Goal: Task Accomplishment & Management: Complete application form

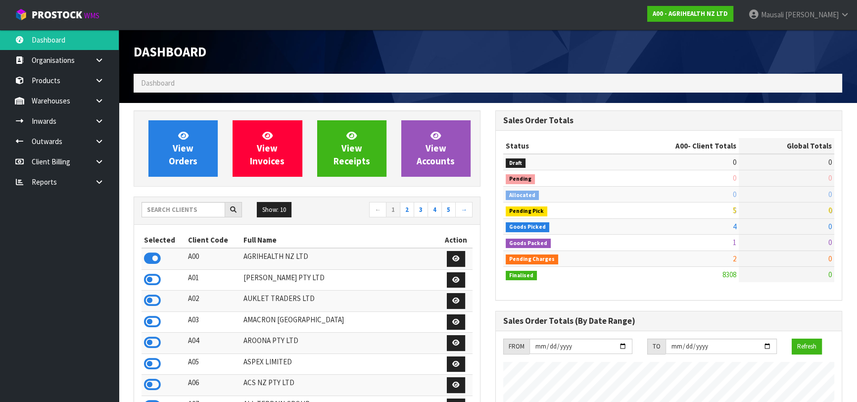
scroll to position [748, 361]
click at [153, 208] on input "text" at bounding box center [184, 209] width 84 height 15
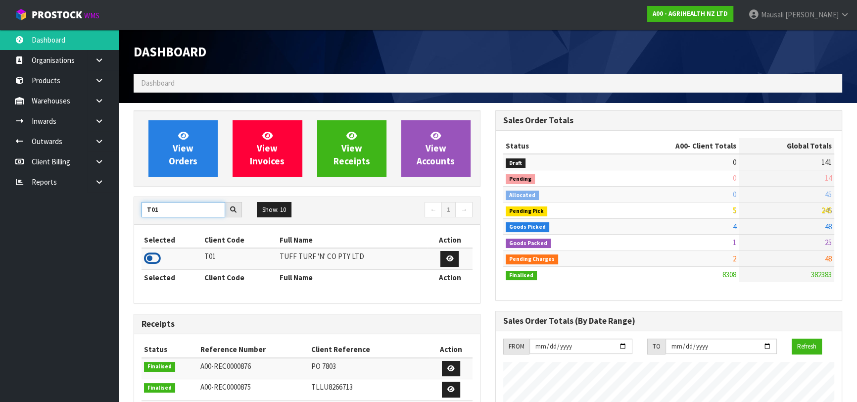
type input "T01"
click at [152, 258] on icon at bounding box center [152, 258] width 17 height 15
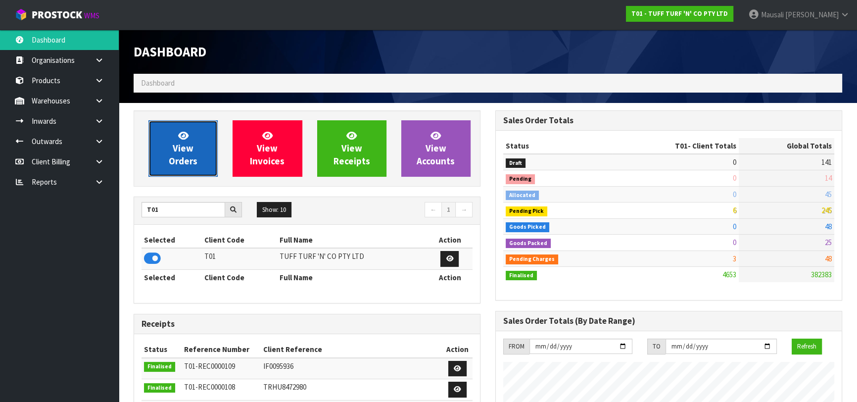
click at [183, 150] on span "View Orders" at bounding box center [183, 148] width 29 height 37
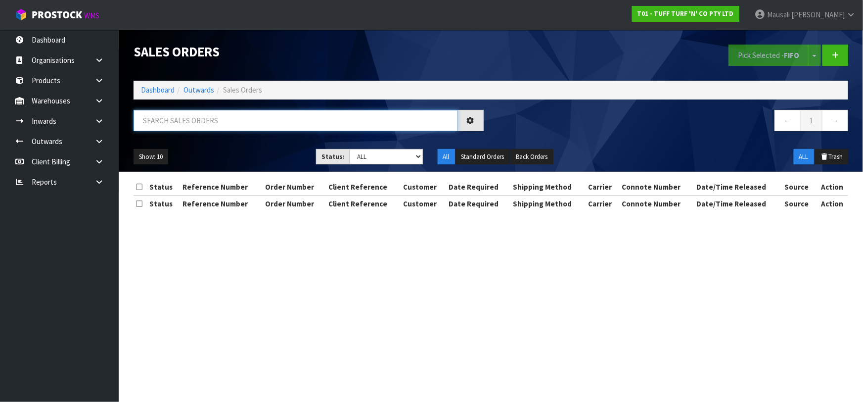
click at [177, 126] on input "text" at bounding box center [296, 120] width 325 height 21
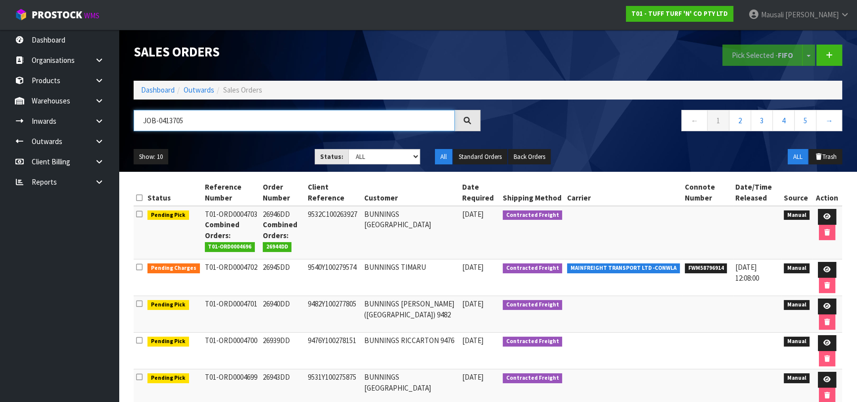
type input "JOB-0413705"
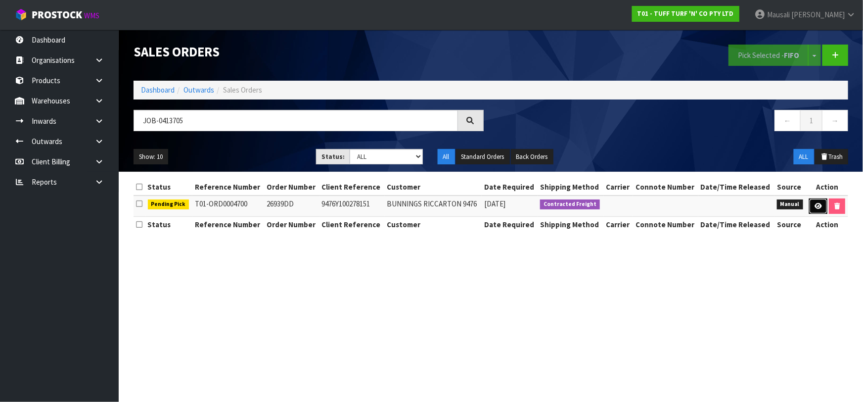
click at [816, 205] on icon at bounding box center [818, 206] width 7 height 6
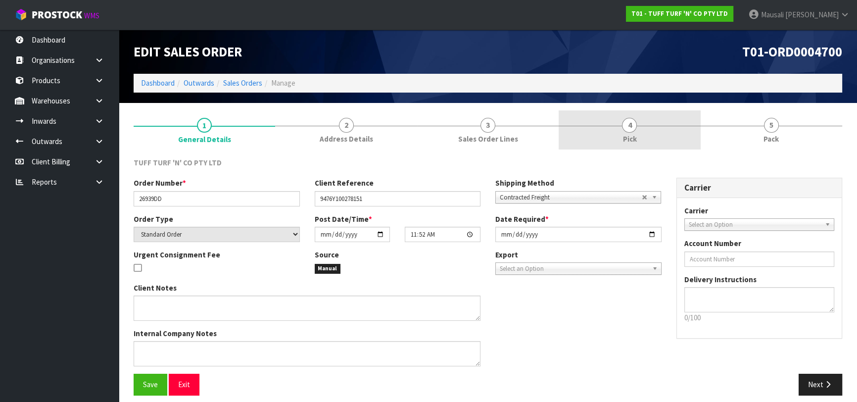
click at [658, 134] on link "4 Pick" at bounding box center [630, 129] width 142 height 39
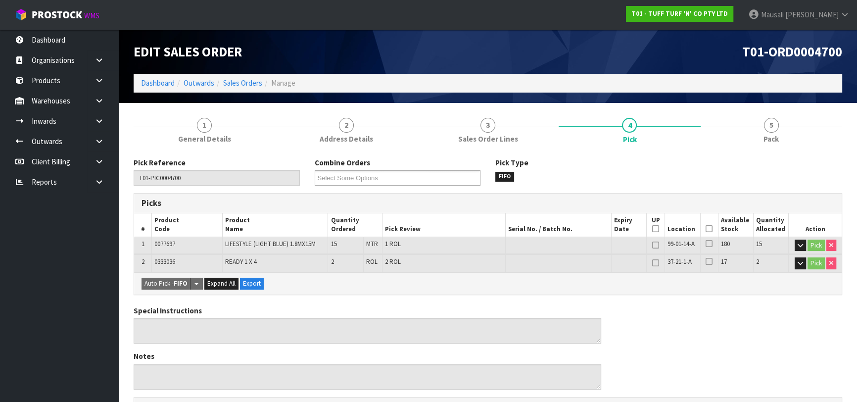
click at [711, 229] on icon at bounding box center [709, 229] width 7 height 0
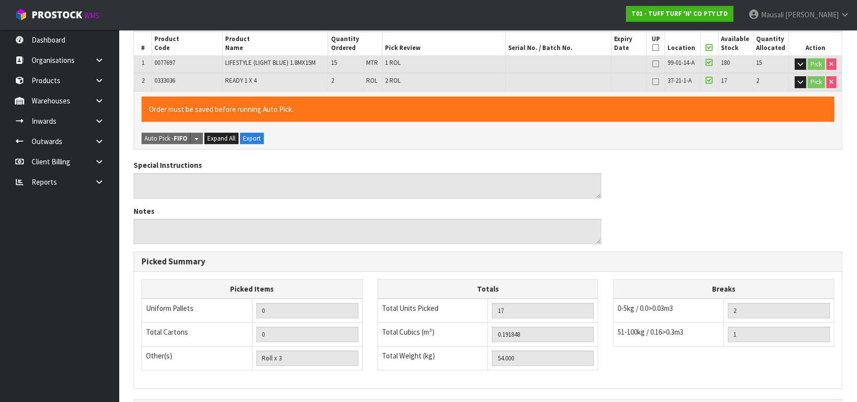
scroll to position [302, 0]
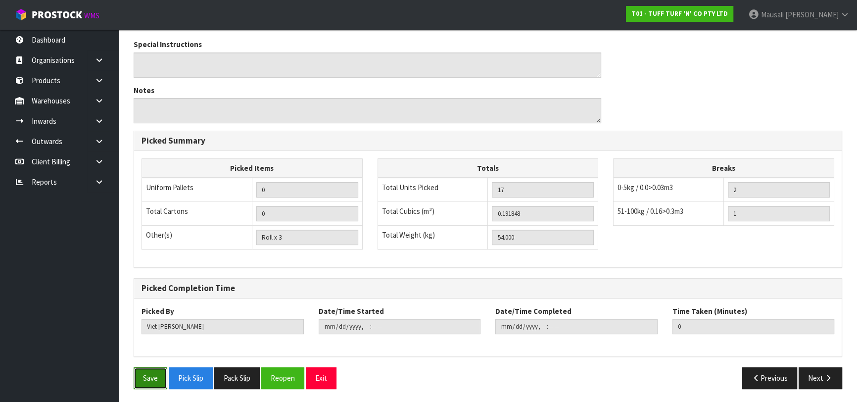
click at [153, 376] on button "Save" at bounding box center [151, 377] width 34 height 21
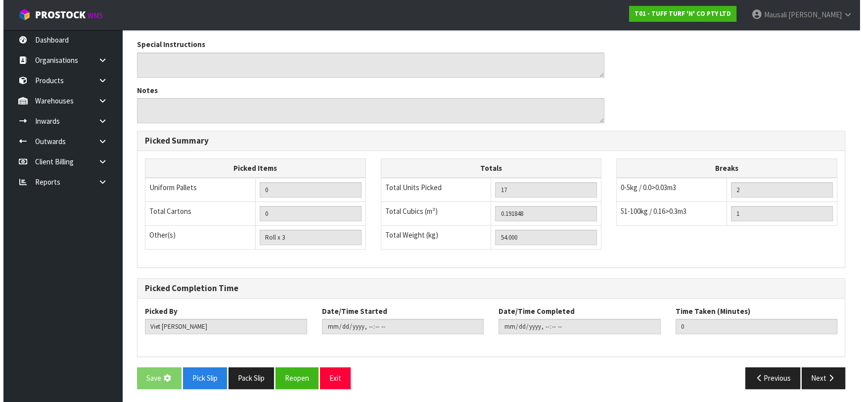
scroll to position [0, 0]
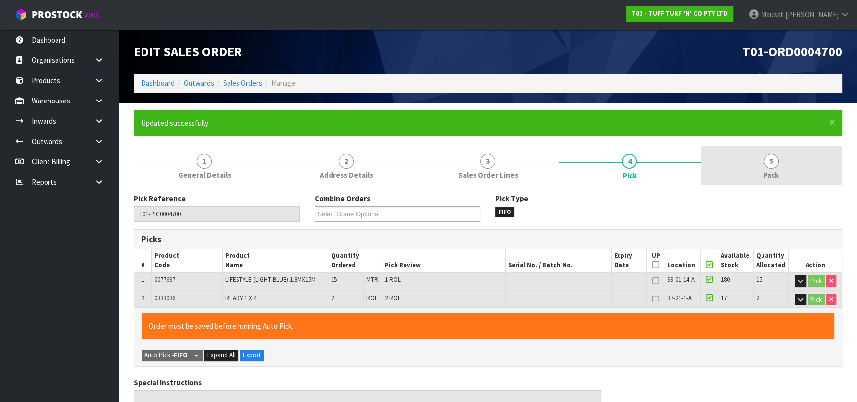
type input "[PERSON_NAME]"
type input "[DATE]T12:35:19"
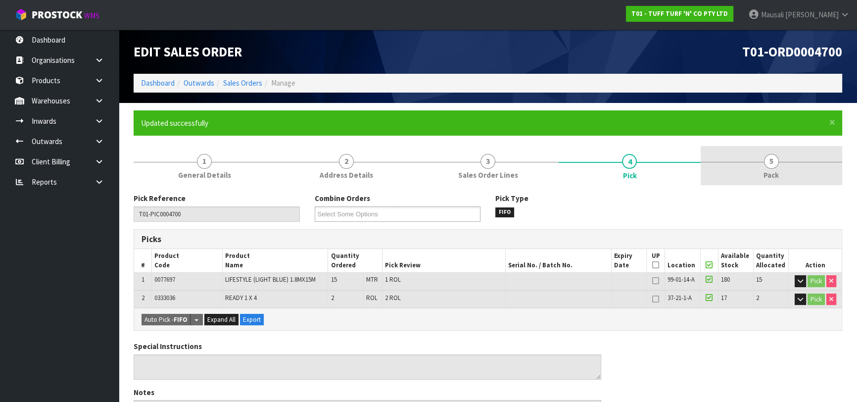
click at [743, 172] on link "5 Pack" at bounding box center [772, 165] width 142 height 39
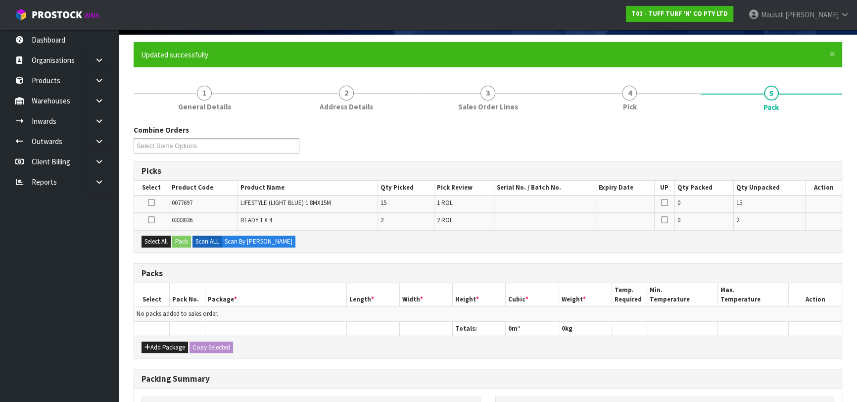
scroll to position [135, 0]
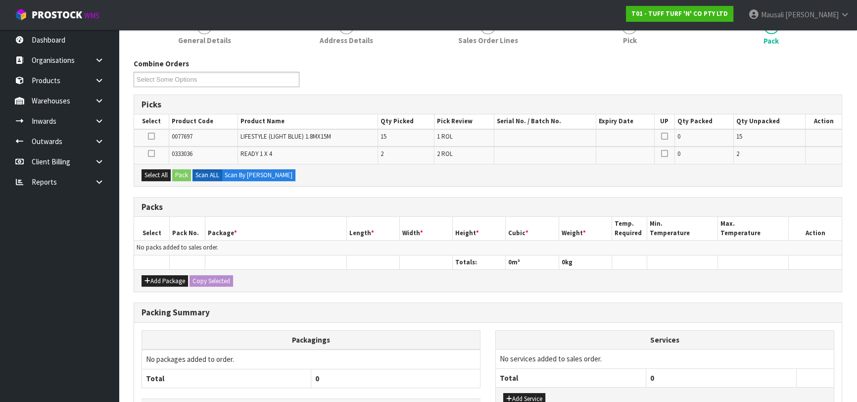
click at [158, 272] on div "Add Package Copy Selected" at bounding box center [488, 280] width 708 height 22
click at [160, 279] on button "Add Package" at bounding box center [165, 281] width 47 height 12
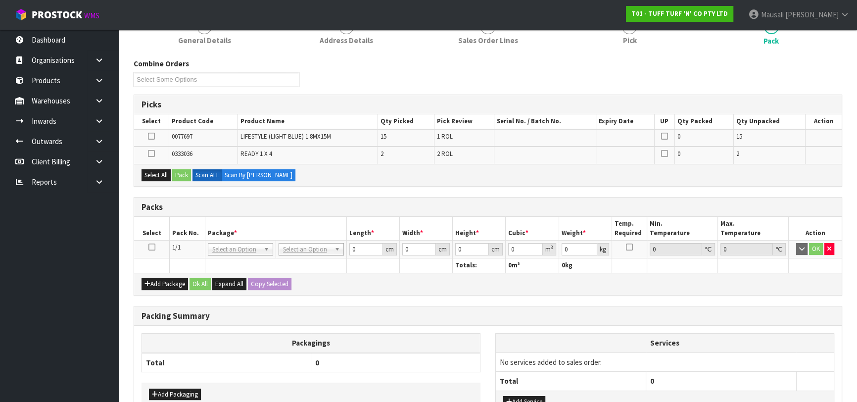
click at [154, 247] on icon at bounding box center [151, 247] width 7 height 0
drag, startPoint x: 156, startPoint y: 177, endPoint x: 164, endPoint y: 178, distance: 8.5
click at [157, 178] on button "Select All" at bounding box center [156, 175] width 29 height 12
click at [183, 174] on button "Pack" at bounding box center [181, 175] width 19 height 12
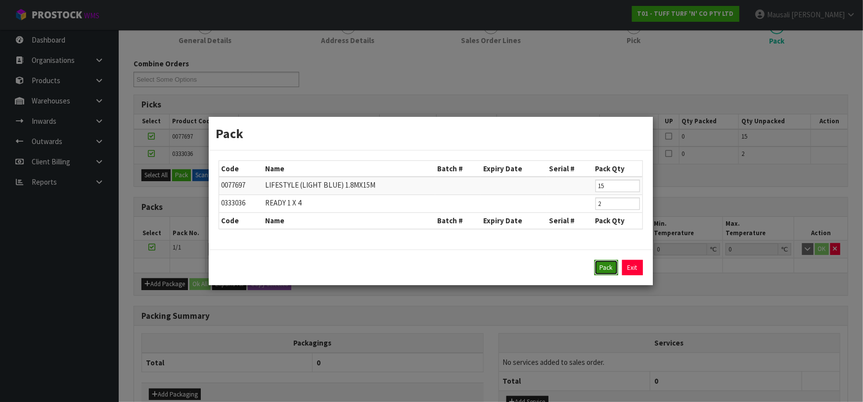
click at [601, 261] on button "Pack" at bounding box center [607, 268] width 24 height 16
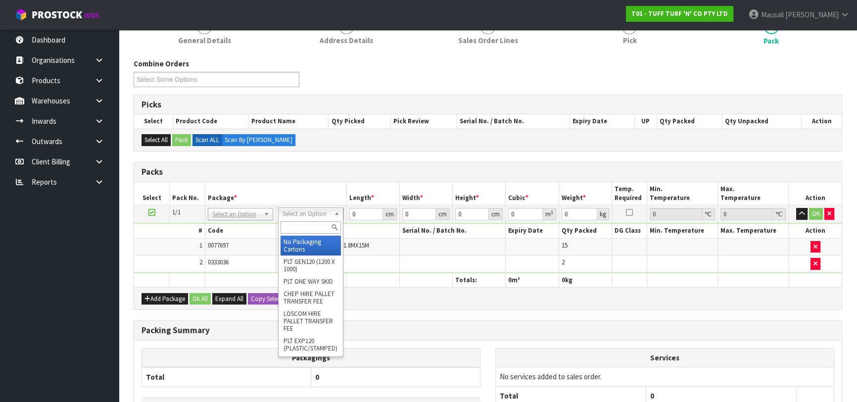
click at [307, 222] on input "text" at bounding box center [311, 227] width 60 height 12
type input "TU"
type input "100"
type input "45"
type input "62"
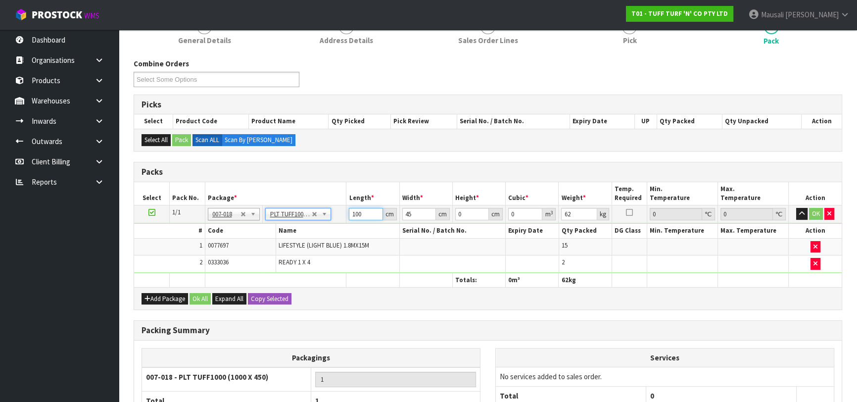
drag, startPoint x: 351, startPoint y: 217, endPoint x: 334, endPoint y: 221, distance: 17.8
click at [334, 221] on tr "1/1 NONE 007-001 007-002 007-004 007-009 007-013 007-014 007-015 007-017 007-01…" at bounding box center [488, 214] width 708 height 18
type input "184"
type input "47"
type input "4"
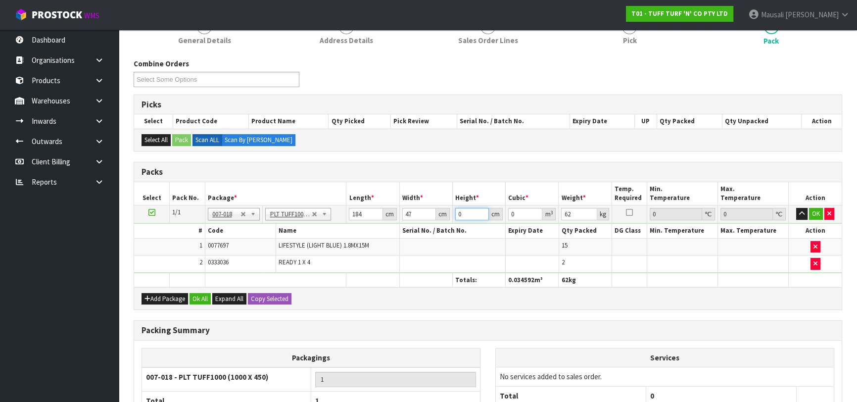
type input "0.034592"
type input "41"
type input "0.354568"
type input "41"
type input "5"
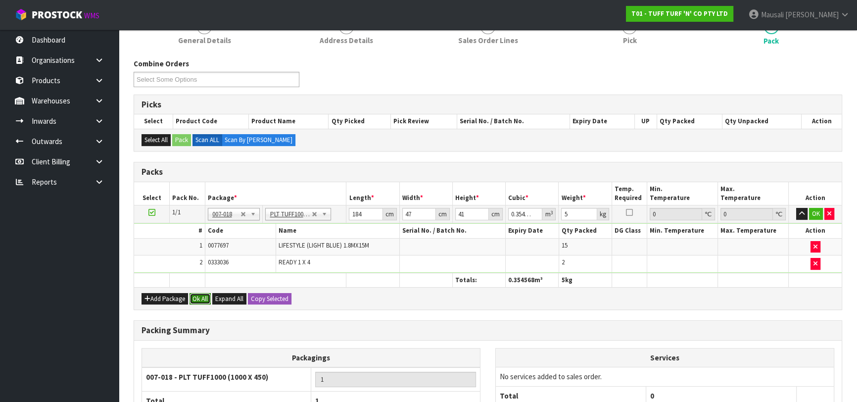
click at [198, 293] on button "Ok All" at bounding box center [199, 299] width 21 height 12
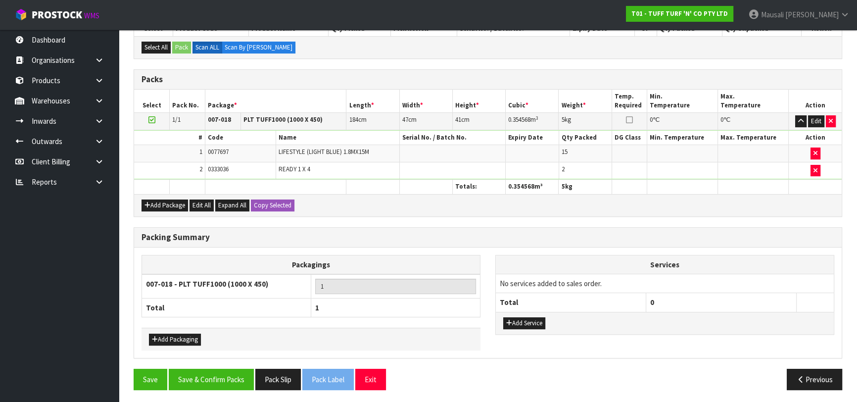
scroll to position [228, 0]
drag, startPoint x: 230, startPoint y: 376, endPoint x: 250, endPoint y: 367, distance: 22.6
click at [231, 376] on button "Save & Confirm Packs" at bounding box center [211, 378] width 85 height 21
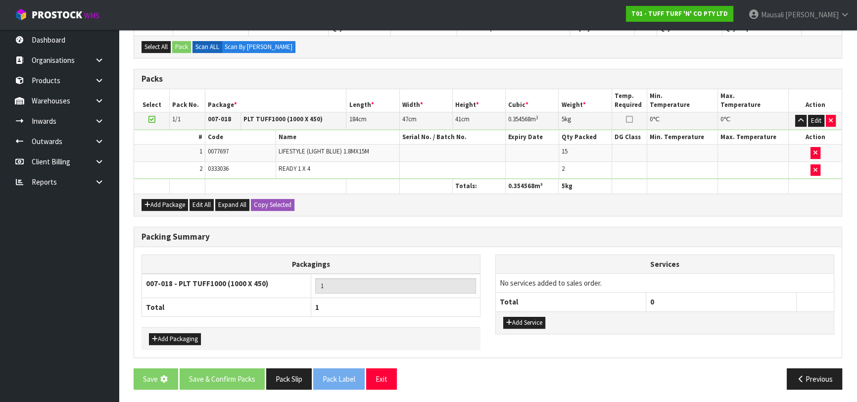
scroll to position [0, 0]
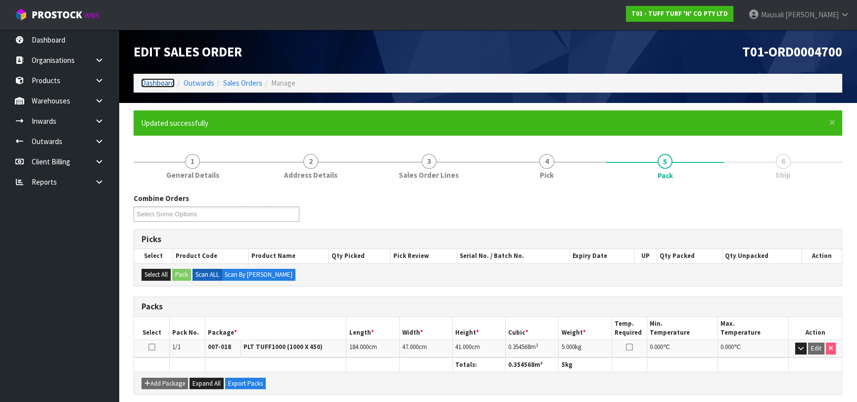
click at [158, 84] on link "Dashboard" at bounding box center [158, 82] width 34 height 9
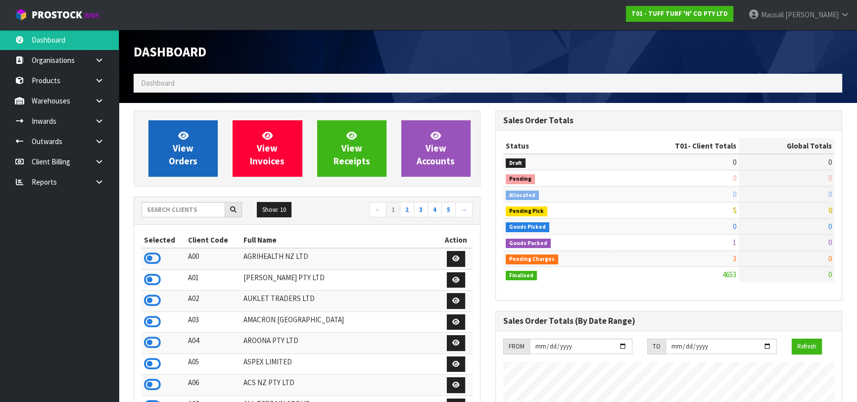
scroll to position [748, 361]
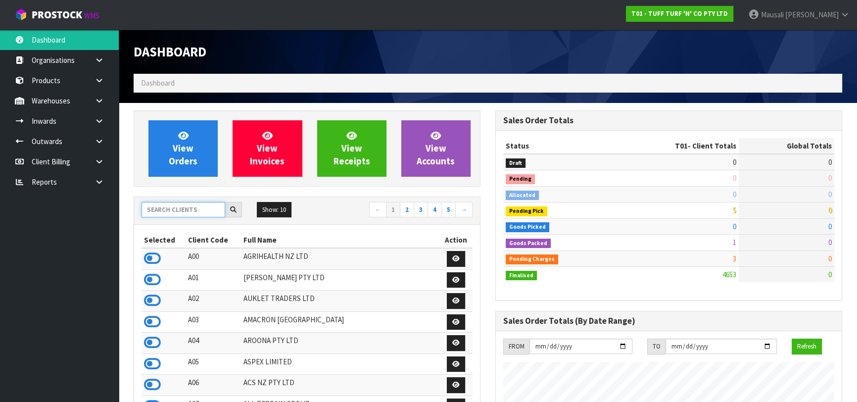
click at [156, 210] on input "text" at bounding box center [184, 209] width 84 height 15
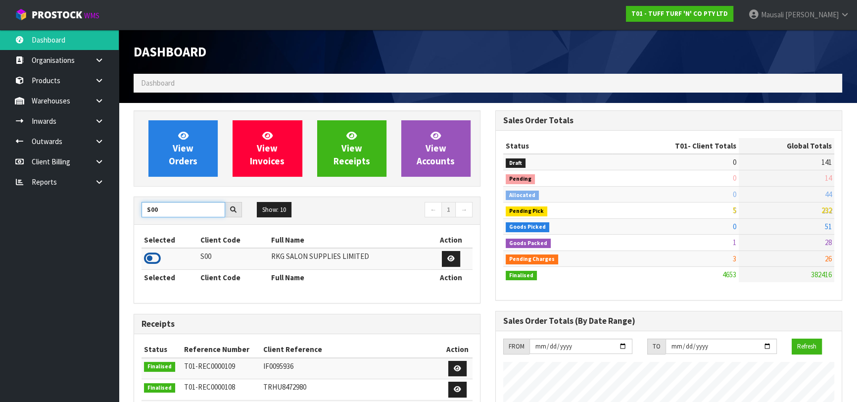
type input "S00"
click at [150, 259] on icon at bounding box center [152, 258] width 17 height 15
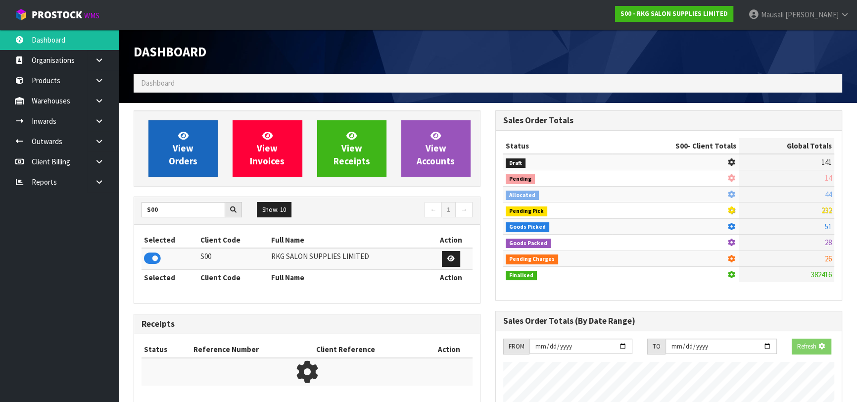
scroll to position [494158, 494412]
click at [182, 145] on span "View Orders" at bounding box center [183, 148] width 29 height 37
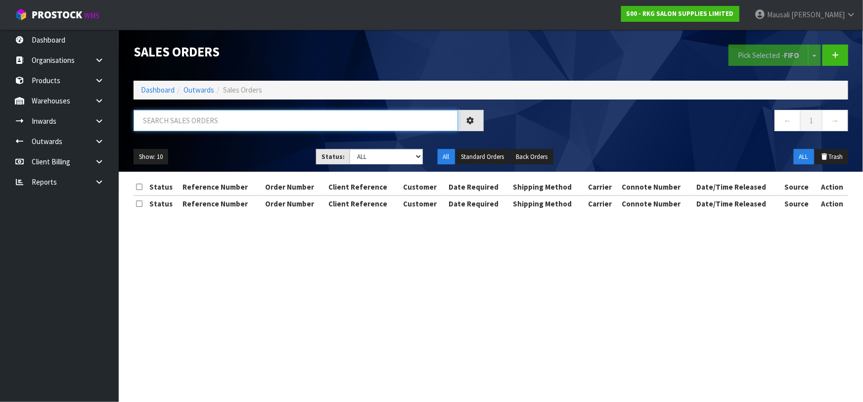
click at [167, 113] on input "text" at bounding box center [296, 120] width 325 height 21
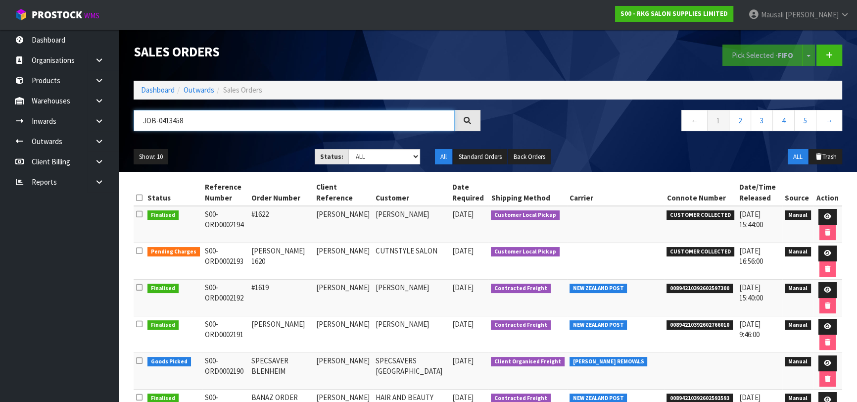
type input "JOB-0413458"
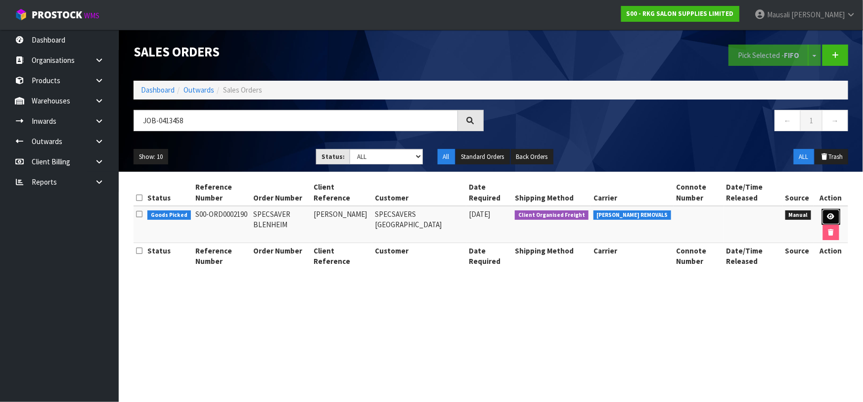
click at [834, 217] on link at bounding box center [831, 217] width 18 height 16
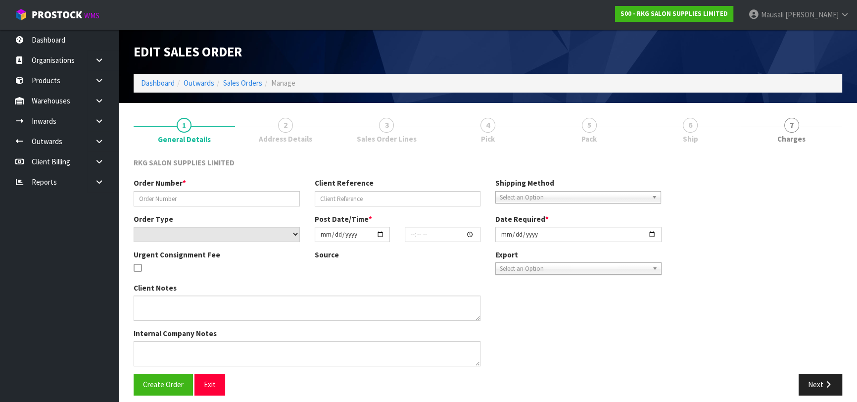
type input "SPECSAVER BLENHEIM"
type input "[PERSON_NAME]"
select select "number:0"
type input "[DATE]"
type input "00:00:00.000"
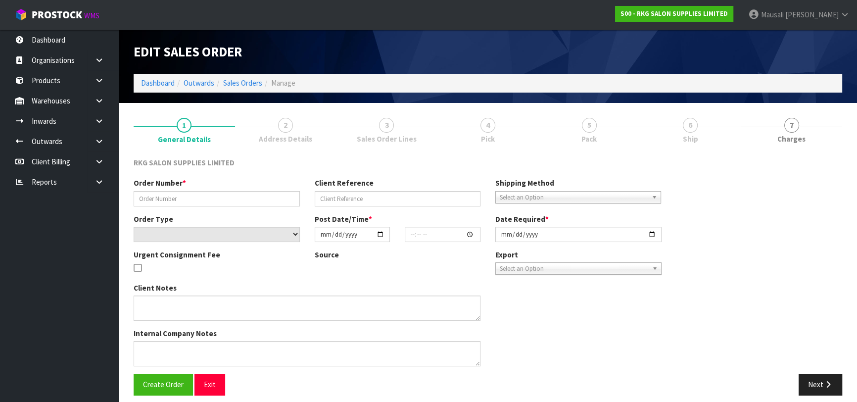
type input "[DATE]"
type textarea "CONROYS JOB #2977901 PICK UP [DATE] FULLY ASSEMBLED BED -PLEASE GET FROM SHOWRO…"
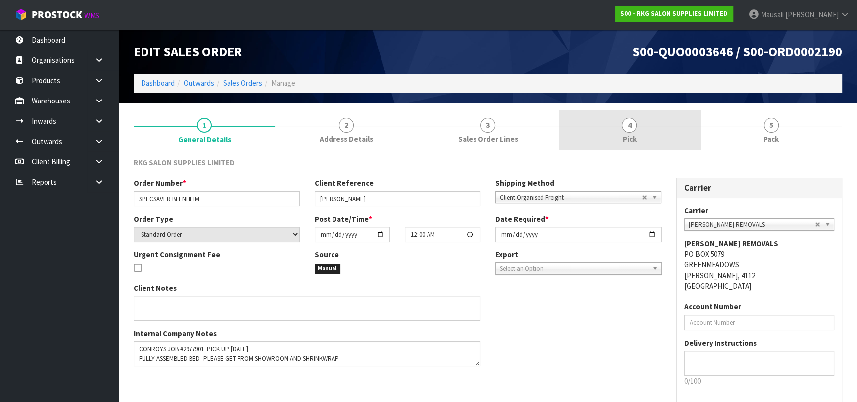
click at [645, 136] on link "4 Pick" at bounding box center [630, 129] width 142 height 39
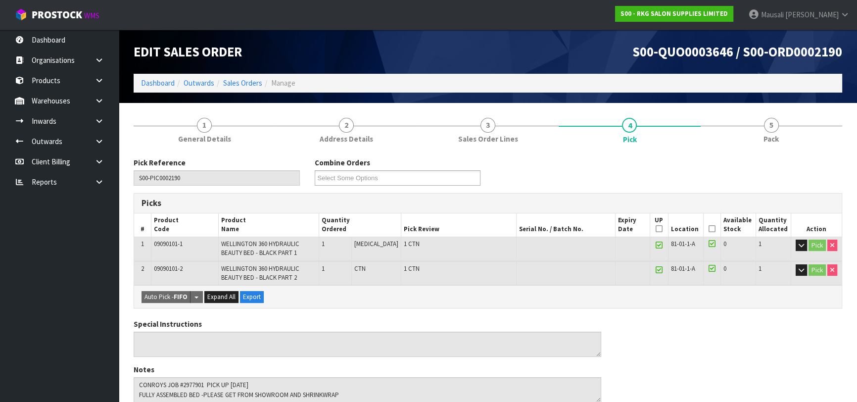
click at [709, 229] on icon at bounding box center [712, 229] width 7 height 0
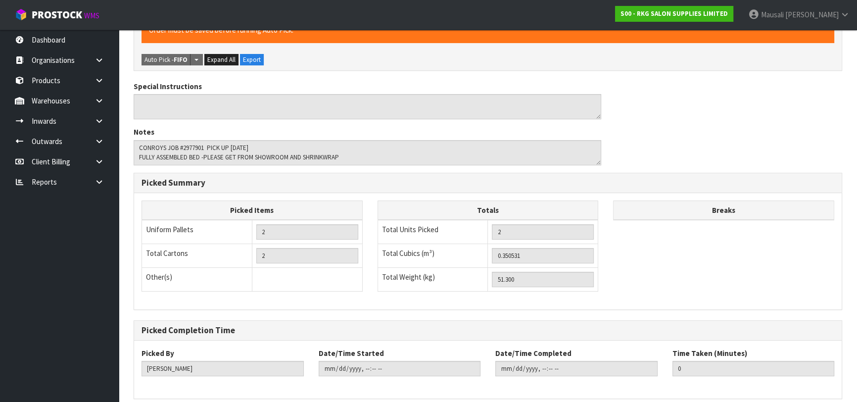
scroll to position [315, 0]
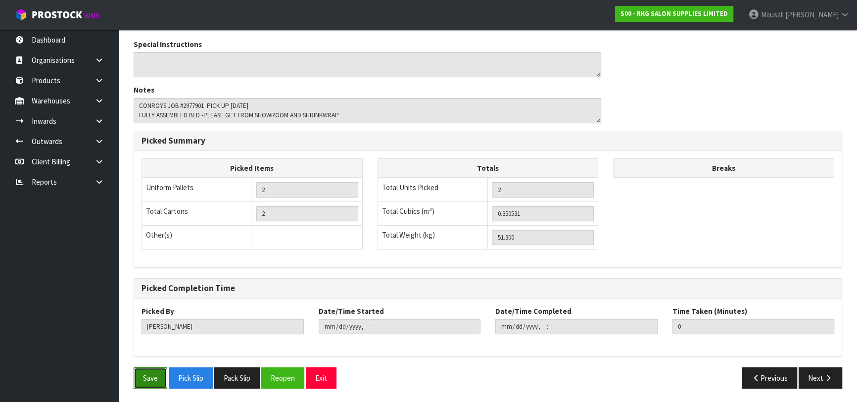
click at [149, 374] on button "Save" at bounding box center [151, 377] width 34 height 21
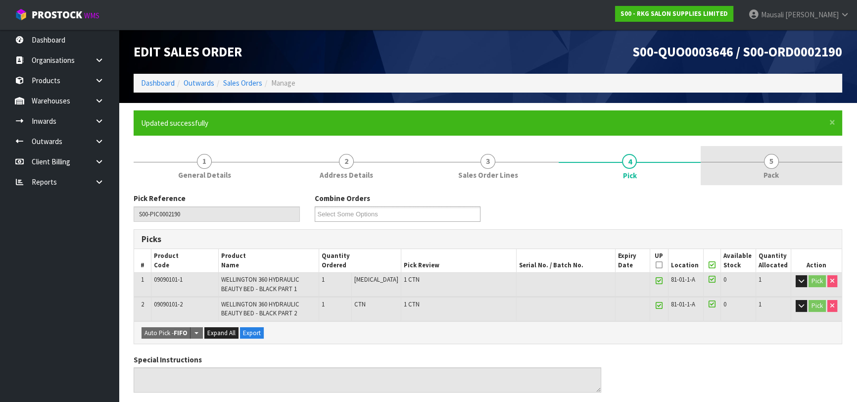
click at [763, 173] on span "Pack" at bounding box center [770, 175] width 15 height 10
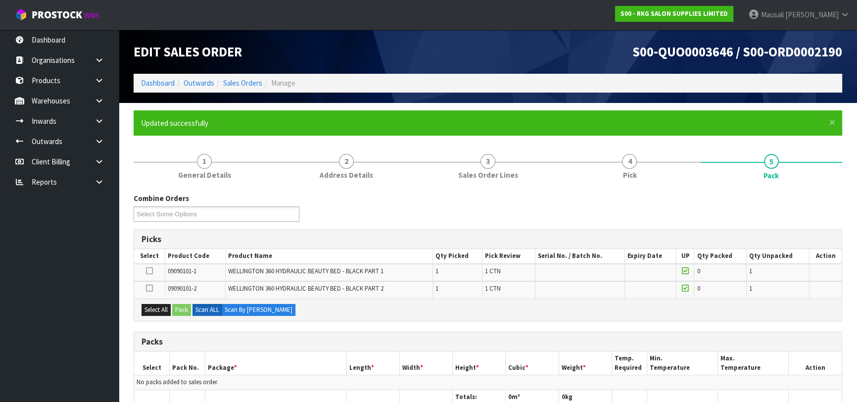
scroll to position [206, 0]
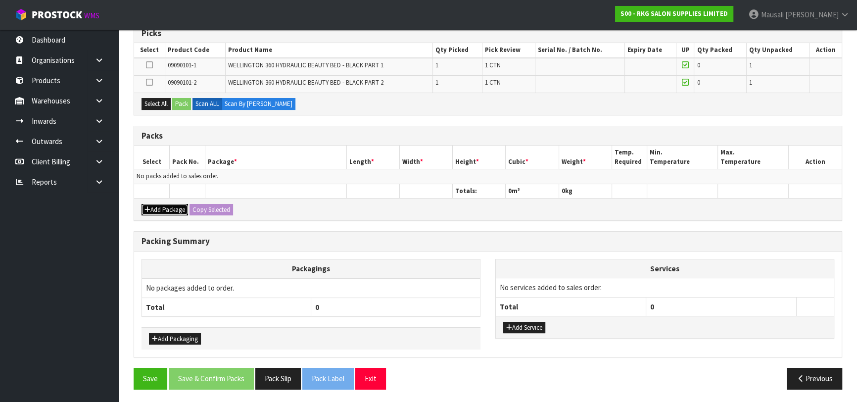
click at [178, 208] on button "Add Package" at bounding box center [165, 210] width 47 height 12
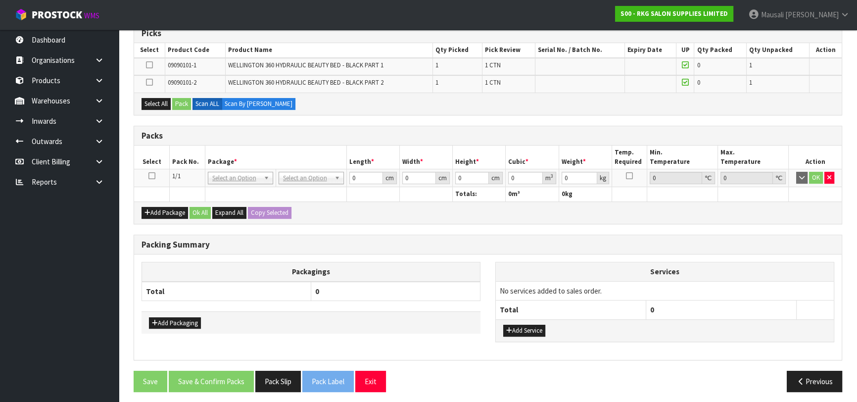
click at [152, 176] on icon at bounding box center [151, 176] width 7 height 0
click at [155, 105] on button "Select All" at bounding box center [156, 104] width 29 height 12
click at [183, 100] on button "Pack" at bounding box center [181, 104] width 19 height 12
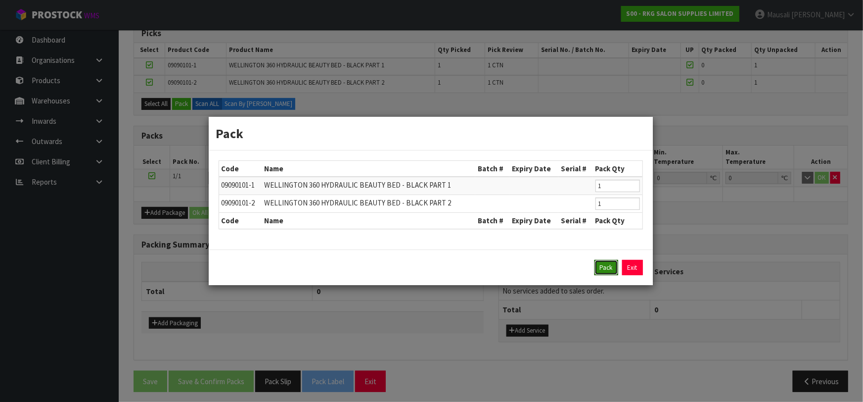
drag, startPoint x: 608, startPoint y: 266, endPoint x: 594, endPoint y: 259, distance: 14.8
click at [606, 264] on button "Pack" at bounding box center [607, 268] width 24 height 16
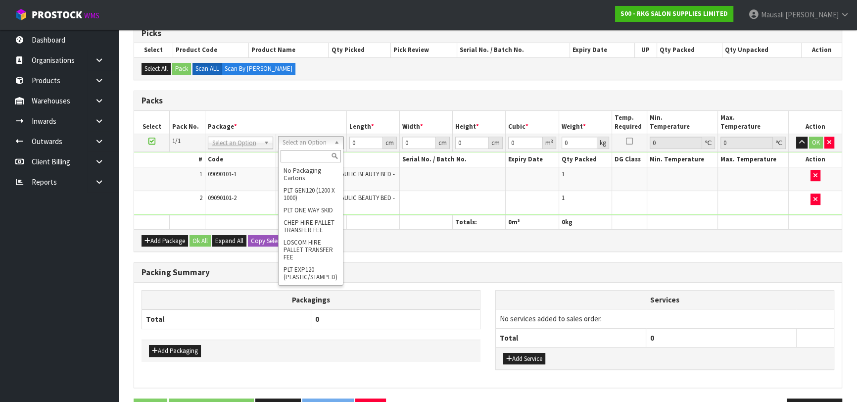
click at [291, 151] on input "text" at bounding box center [311, 156] width 60 height 12
type input "RE"
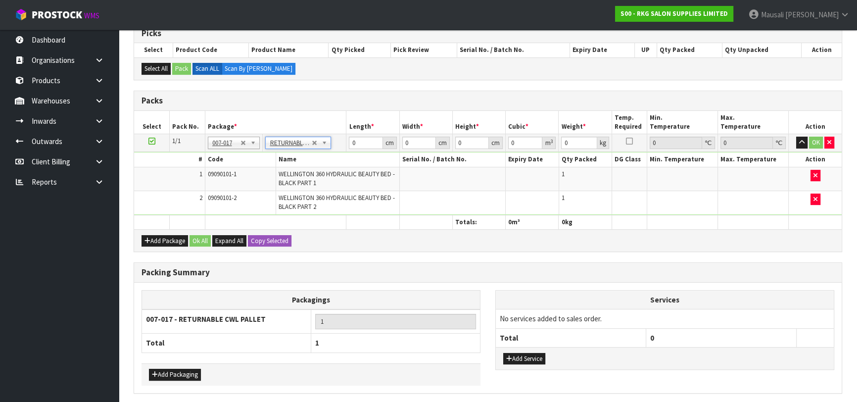
type input "51.3"
drag, startPoint x: 354, startPoint y: 146, endPoint x: 321, endPoint y: 150, distance: 33.3
click at [322, 150] on tr "1/1 NONE 007-001 007-002 007-004 007-009 007-013 007-014 007-015 007-017 007-01…" at bounding box center [488, 143] width 708 height 18
type input "120"
type input "100"
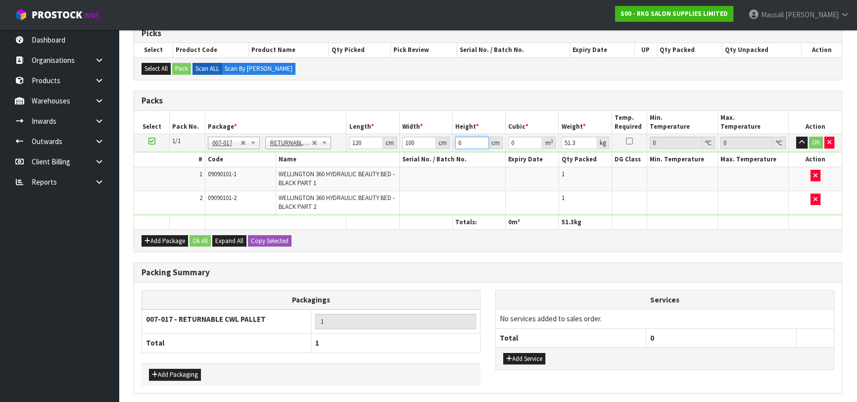
type input "7"
type input "0.084"
type input "77"
type input "0.924"
drag, startPoint x: 466, startPoint y: 144, endPoint x: 448, endPoint y: 148, distance: 18.2
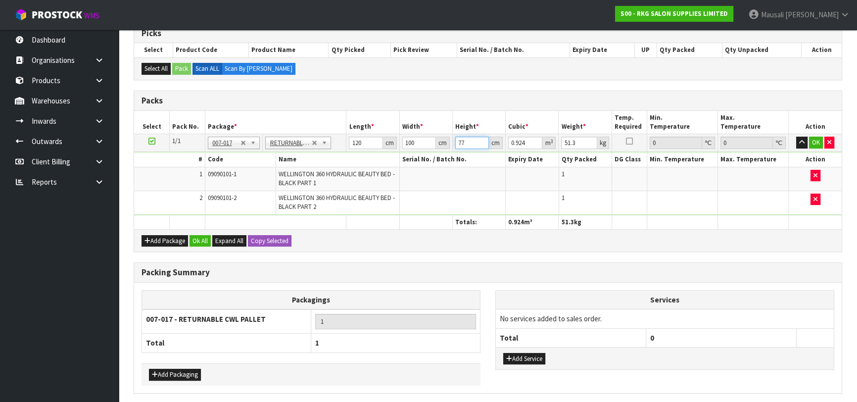
click at [448, 148] on tr "1/1 NONE 007-001 007-002 007-004 007-009 007-013 007-014 007-015 007-017 007-01…" at bounding box center [488, 143] width 708 height 18
type input "1"
type input "0.012"
type input "13"
type input "0.156"
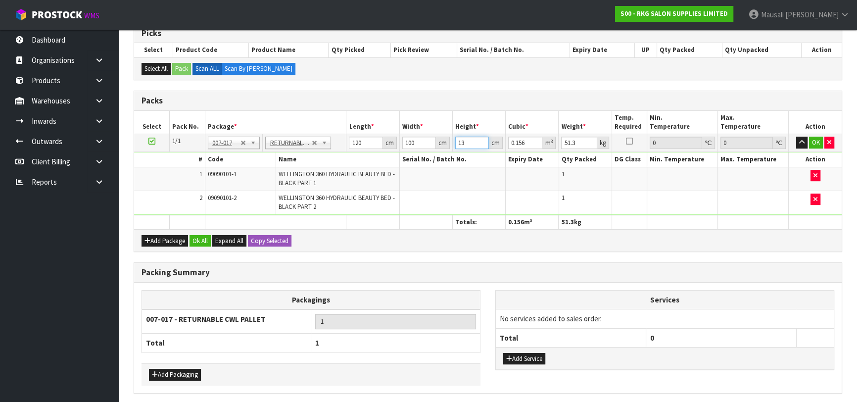
type input "133"
type input "1.596"
type input "133"
click at [203, 237] on button "Ok All" at bounding box center [199, 241] width 21 height 12
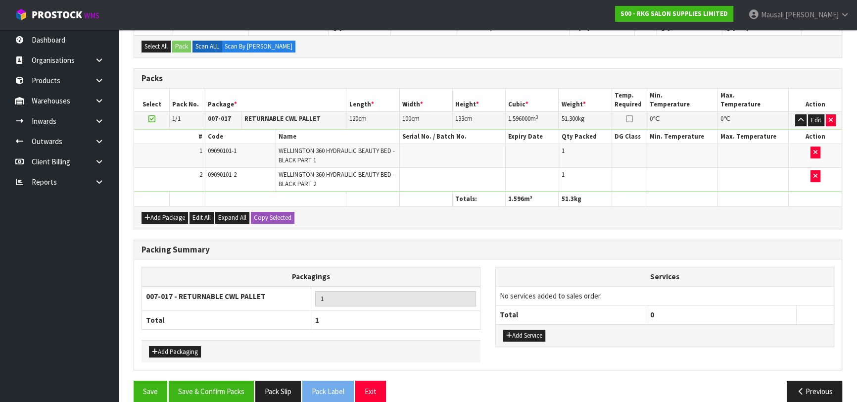
scroll to position [241, 0]
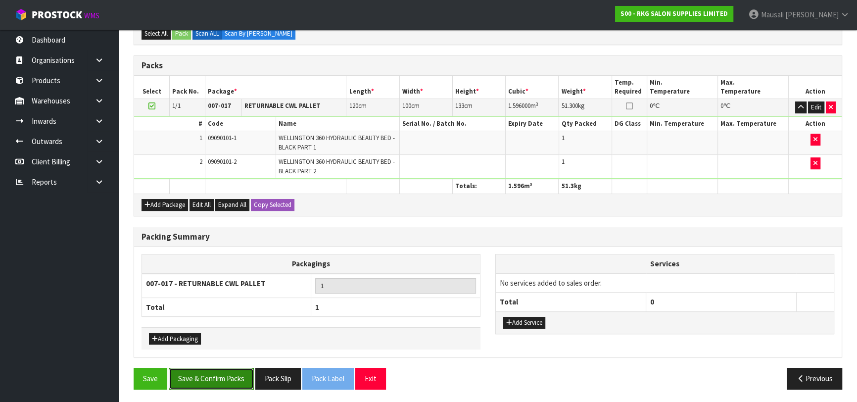
click at [226, 376] on button "Save & Confirm Packs" at bounding box center [211, 378] width 85 height 21
